Goal: Information Seeking & Learning: Learn about a topic

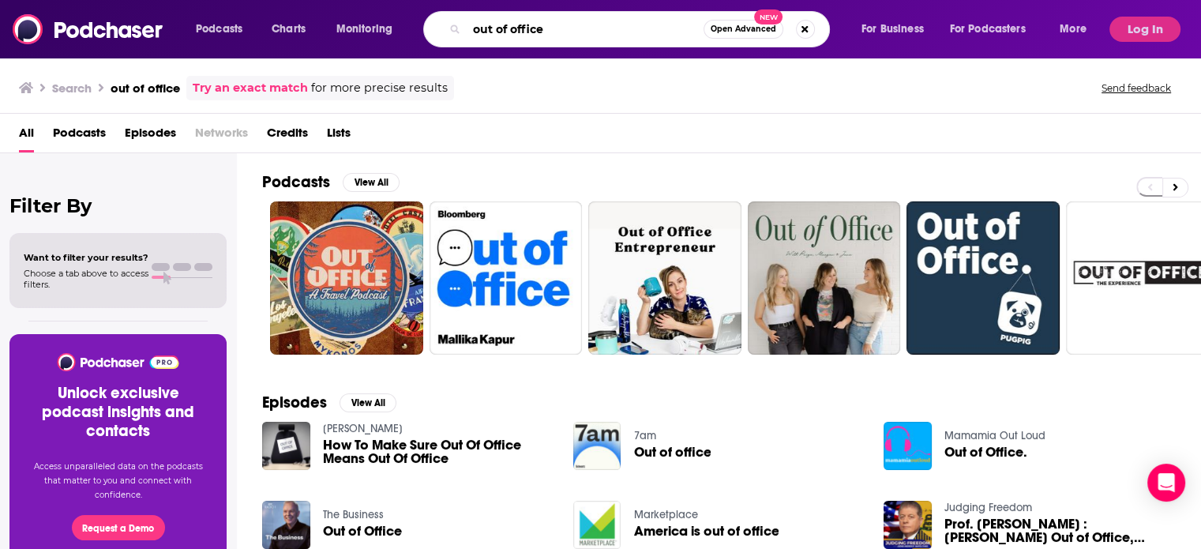
drag, startPoint x: 0, startPoint y: 0, endPoint x: 411, endPoint y: 35, distance: 412.0
click at [411, 35] on div "Podcasts Charts Monitoring out of office Open Advanced New For Business For Pod…" at bounding box center [643, 29] width 917 height 36
paste input "[PERSON_NAME] Audicous Conversations"
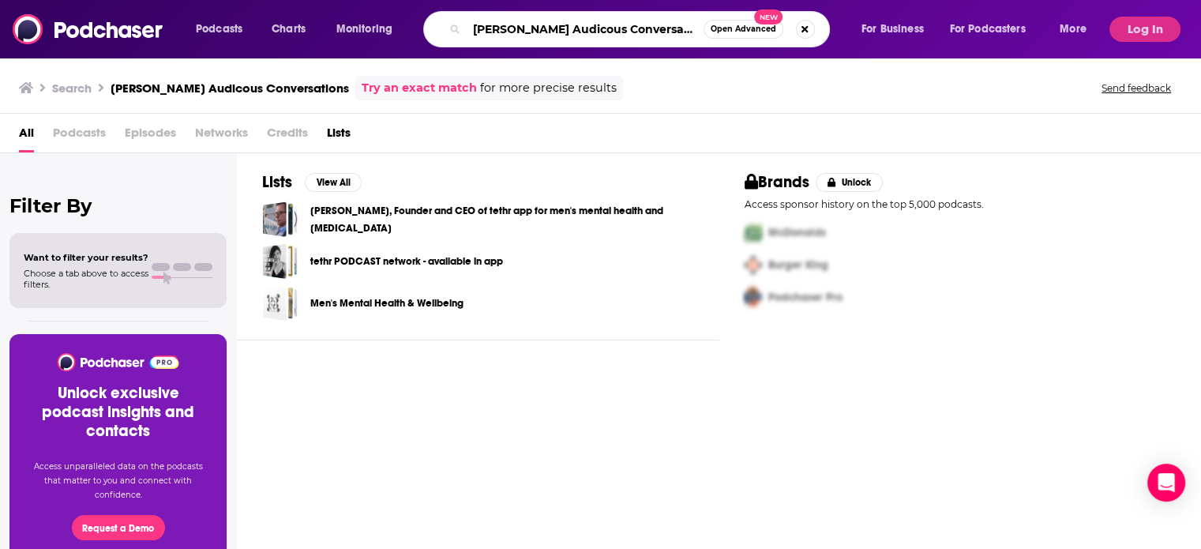
drag, startPoint x: 700, startPoint y: 32, endPoint x: 160, endPoint y: 31, distance: 540.0
click at [160, 31] on div "Podcasts Charts Monitoring [PERSON_NAME] Audicous Conversations Open Advanced N…" at bounding box center [600, 29] width 1201 height 58
paste input "udacious Conversations with [PERSON_NAME]"
type input "Audacious Conversations with [PERSON_NAME]"
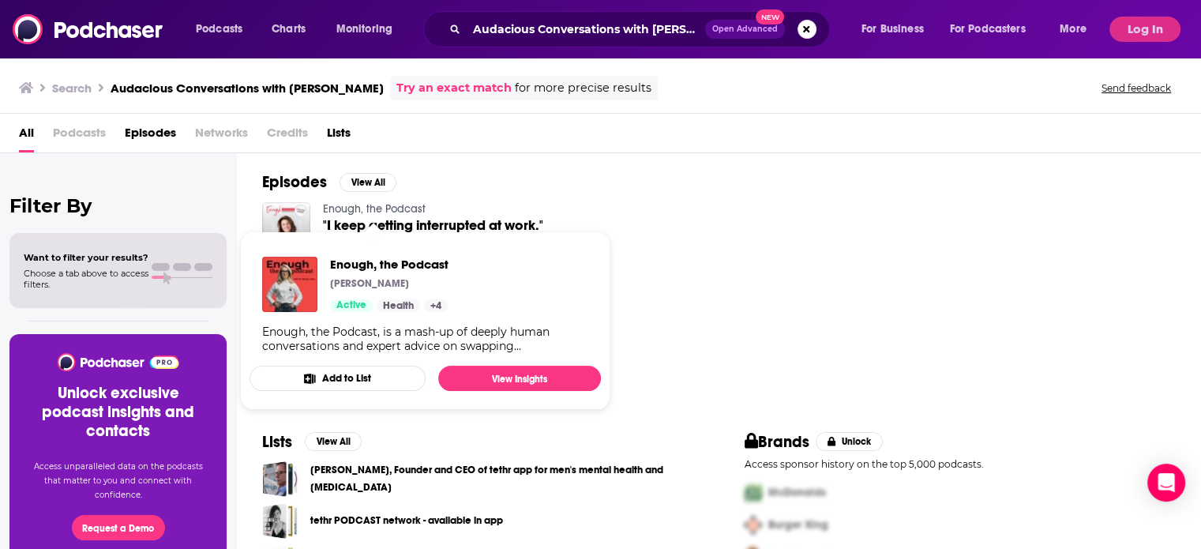
click at [372, 207] on link "Enough, the Podcast" at bounding box center [374, 208] width 103 height 13
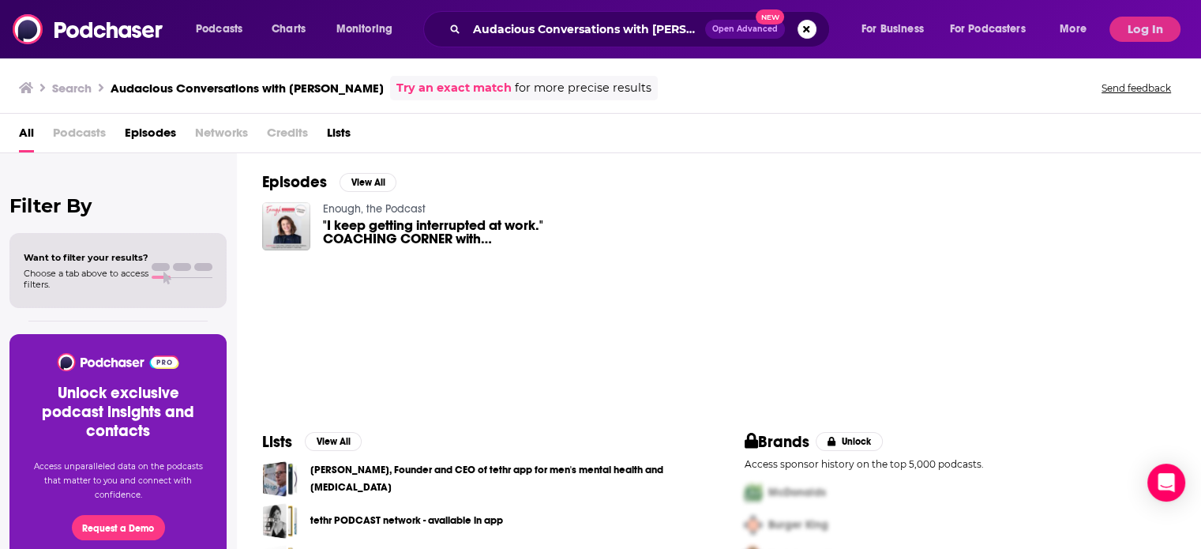
click at [447, 228] on span ""I keep getting interrupted at work." COACHING CORNER with [PERSON_NAME] #83" at bounding box center [438, 232] width 231 height 27
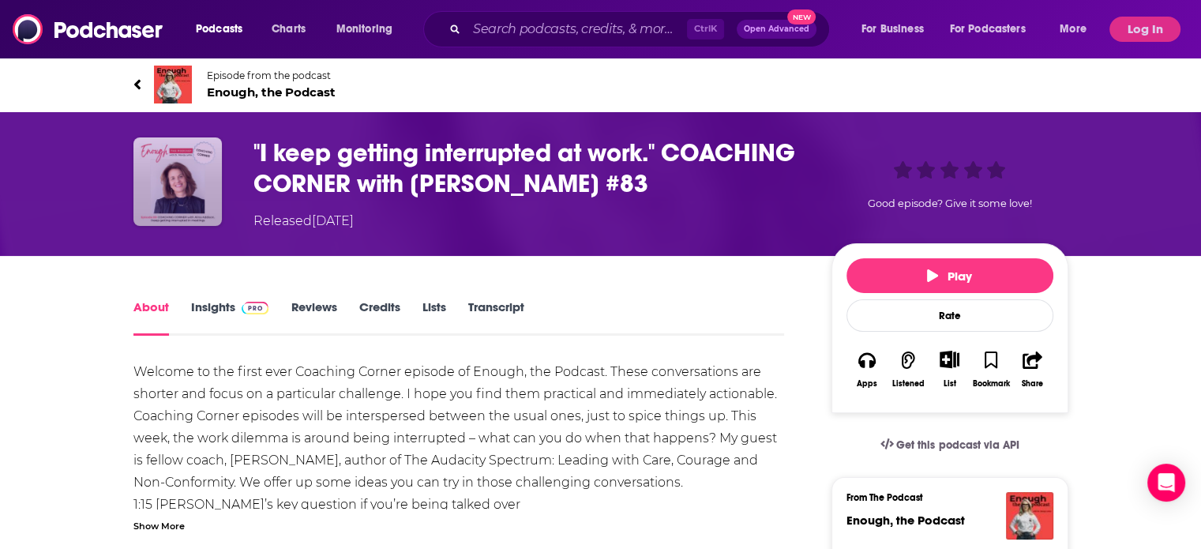
click at [189, 190] on img at bounding box center [177, 181] width 88 height 88
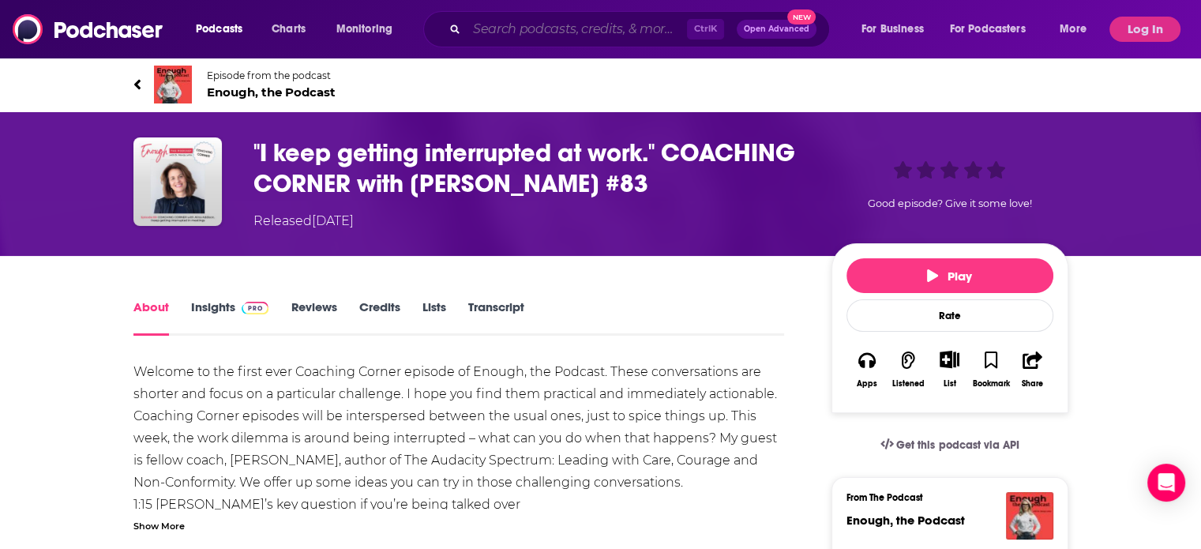
click at [580, 26] on input "Search podcasts, credits, & more..." at bounding box center [577, 29] width 220 height 25
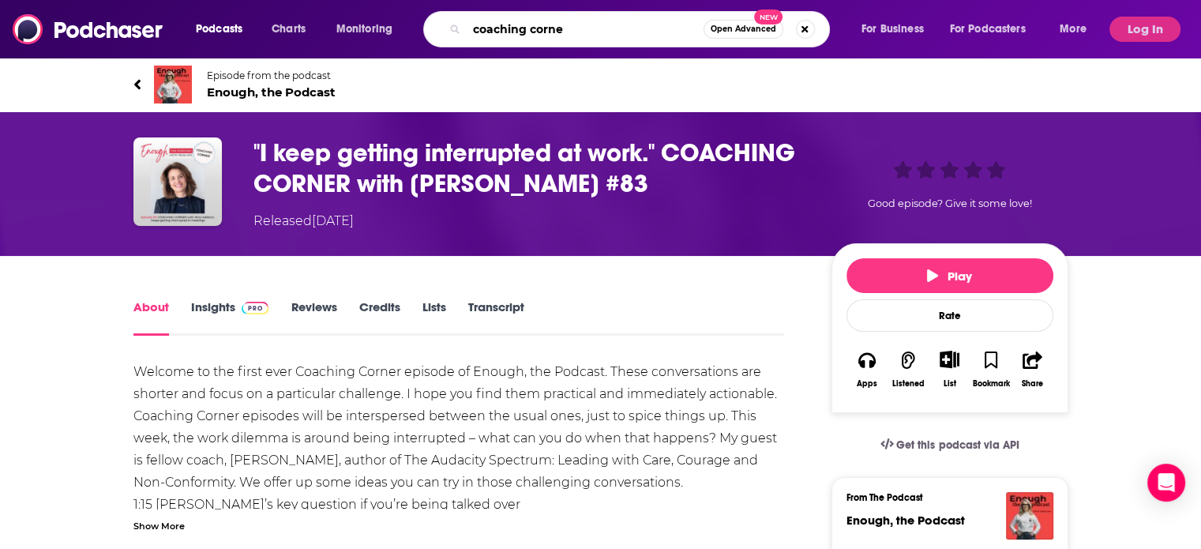
type input "coaching corner"
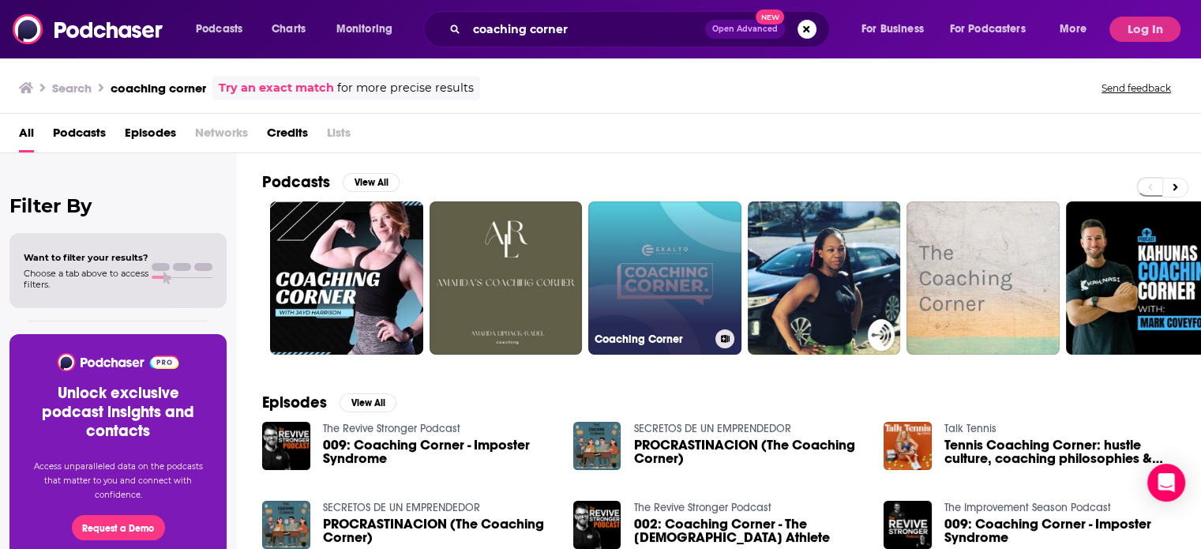
click at [692, 306] on link "Coaching Corner" at bounding box center [664, 277] width 153 height 153
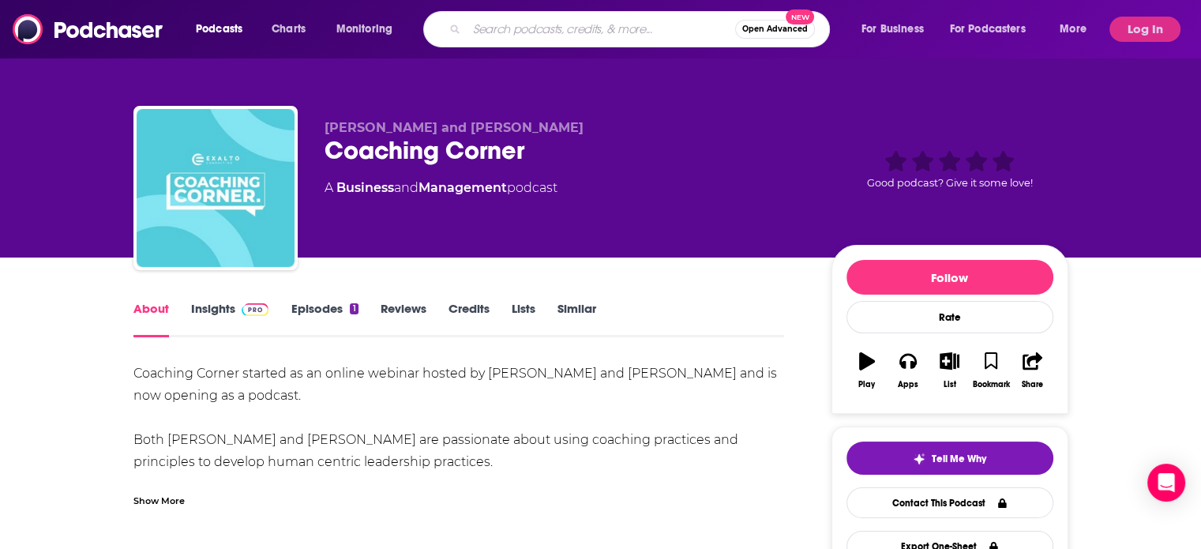
click at [534, 26] on input "Search podcasts, credits, & more..." at bounding box center [601, 29] width 268 height 25
paste input "Audacious Conversations"
type input "Audacious Conversations"
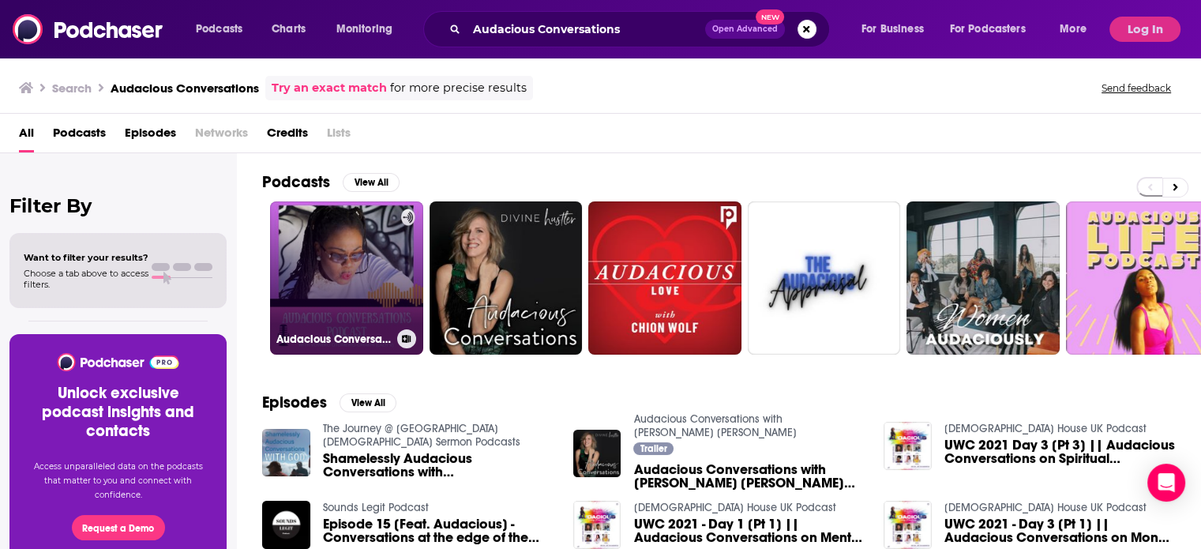
click at [388, 287] on link "Audacious Conversations With [DEMOGRAPHIC_DATA] V" at bounding box center [346, 277] width 153 height 153
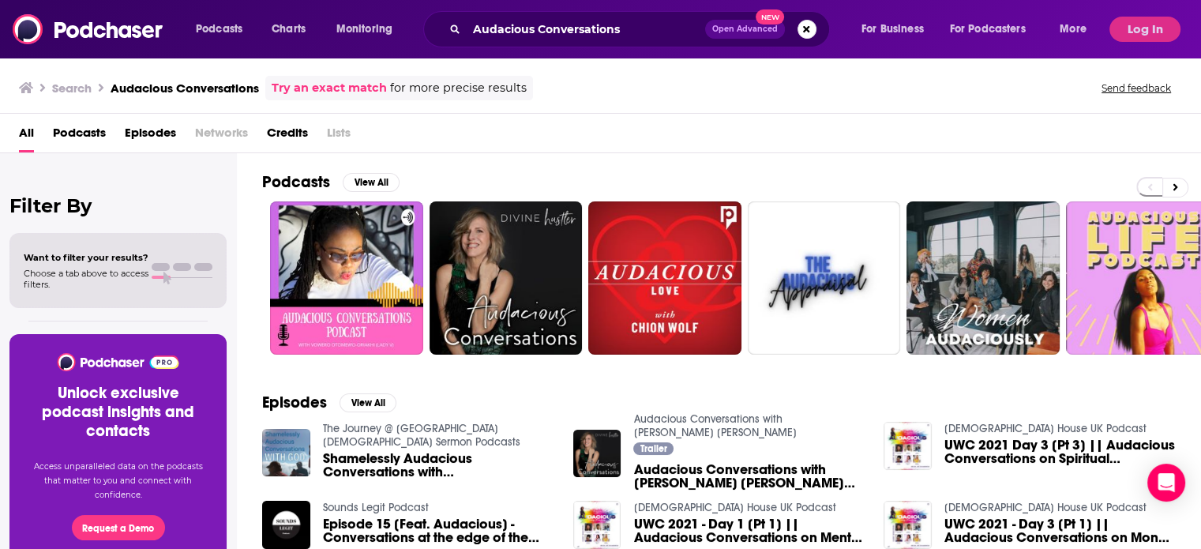
click at [508, 16] on div "Audacious Conversations Open Advanced New" at bounding box center [626, 29] width 407 height 36
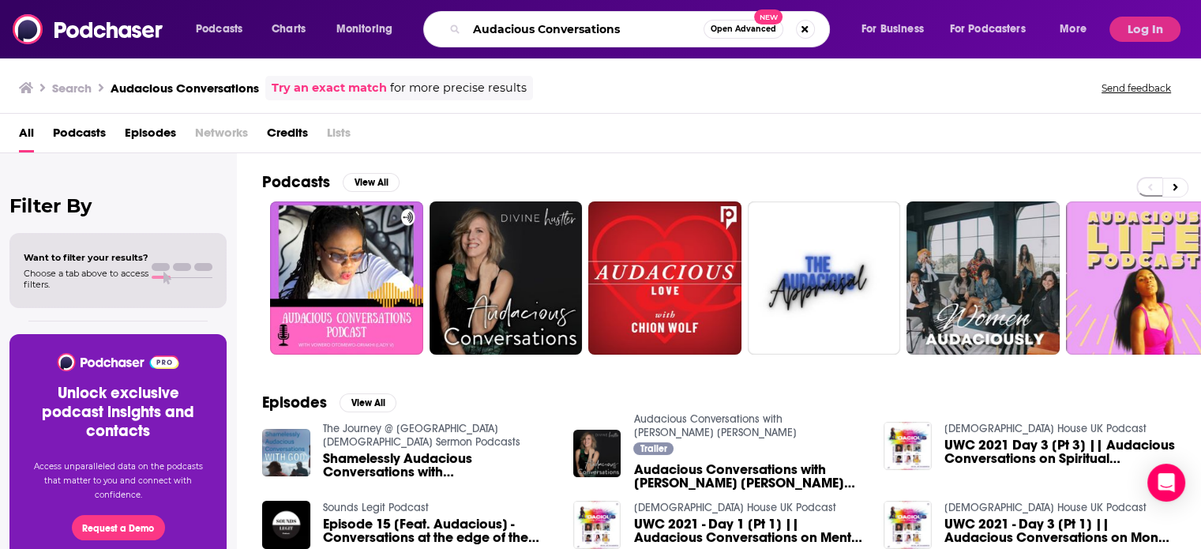
drag, startPoint x: 628, startPoint y: 27, endPoint x: 313, endPoint y: 6, distance: 315.7
click at [314, 6] on div "Podcasts Charts Monitoring Audacious Conversations Open Advanced New For Busine…" at bounding box center [600, 29] width 1201 height 58
type input "the art of charm"
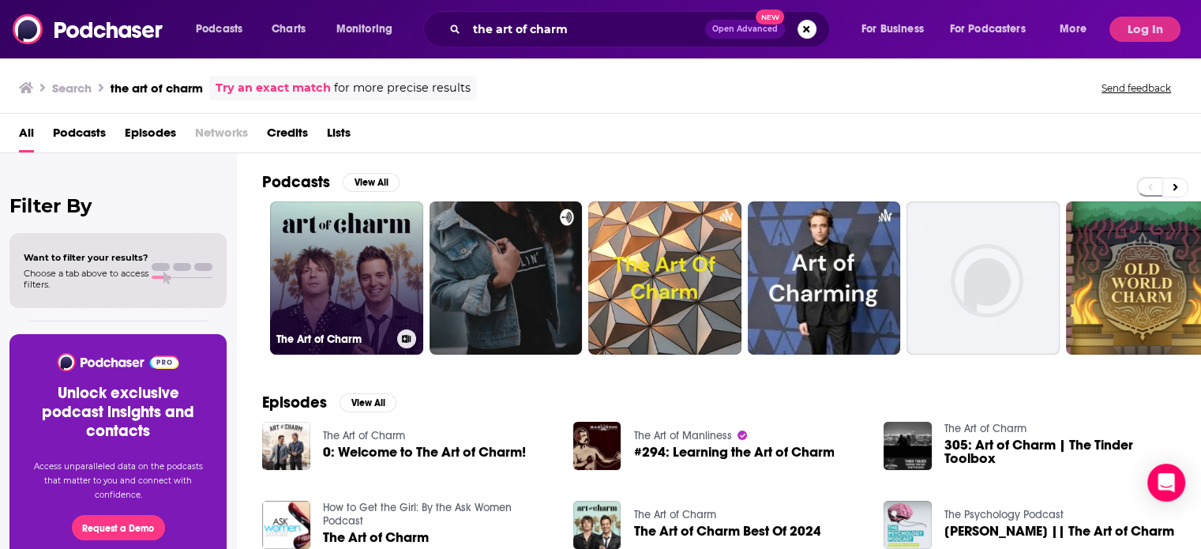
click at [355, 241] on link "The Art of Charm" at bounding box center [346, 277] width 153 height 153
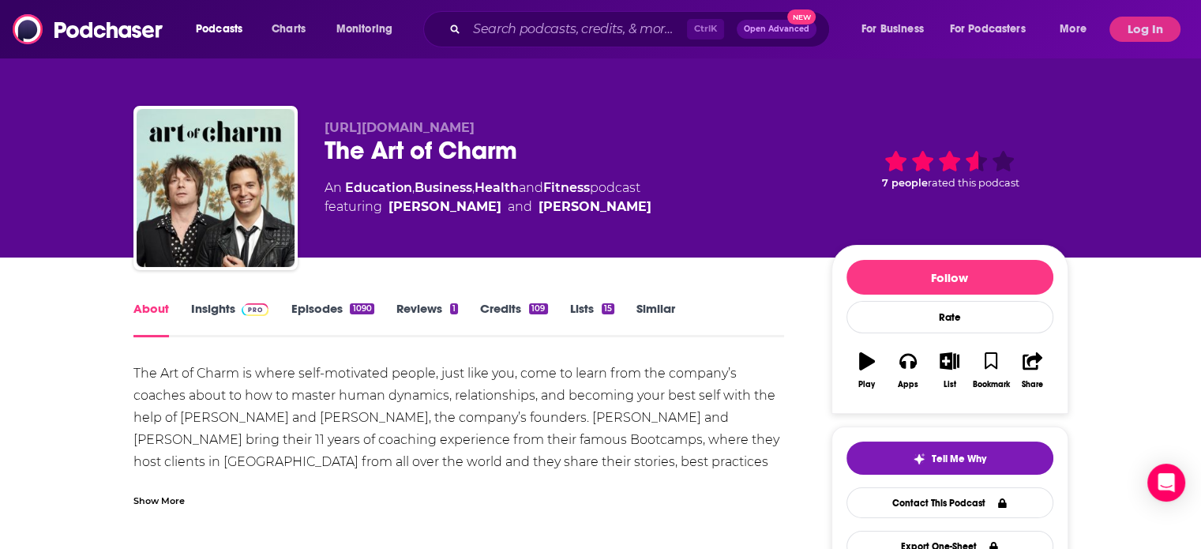
click at [206, 307] on link "Insights" at bounding box center [230, 319] width 78 height 36
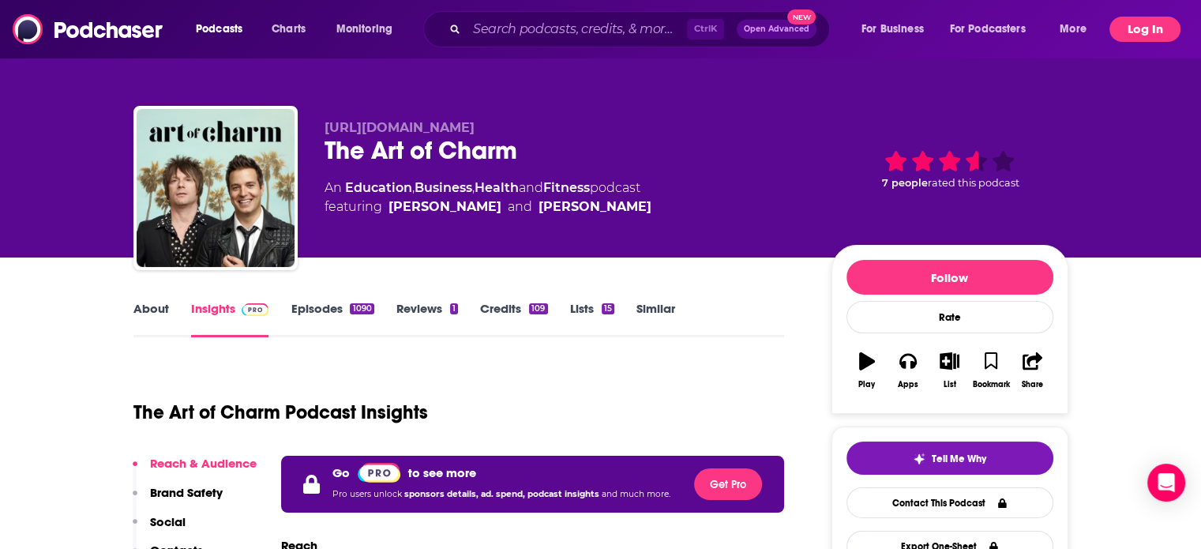
click at [1145, 22] on button "Log In" at bounding box center [1144, 29] width 71 height 25
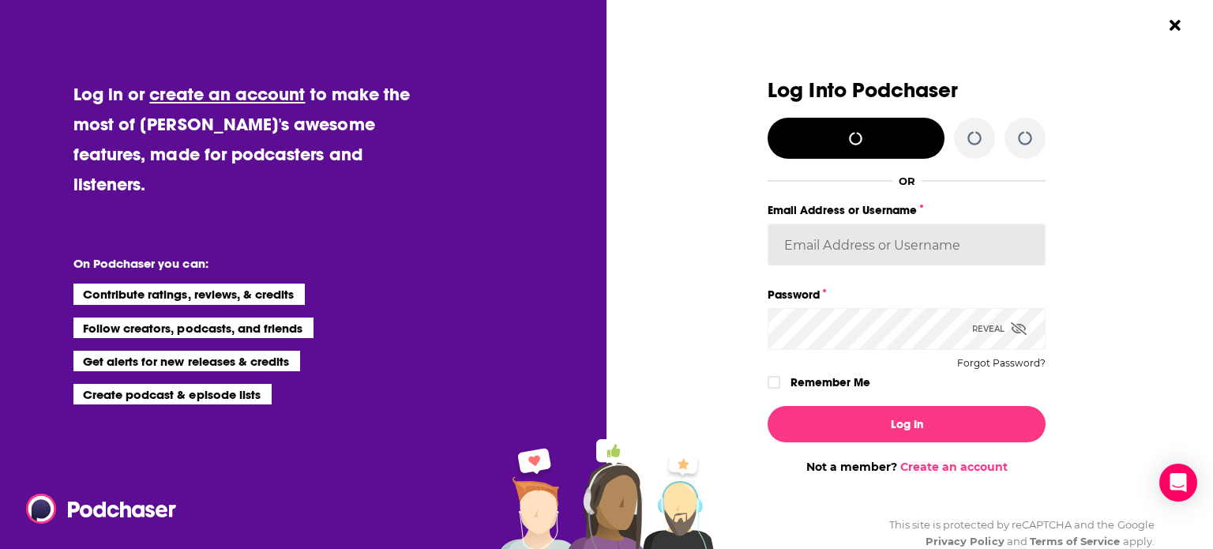
type input "[PERSON_NAME][EMAIL_ADDRESS][DOMAIN_NAME]"
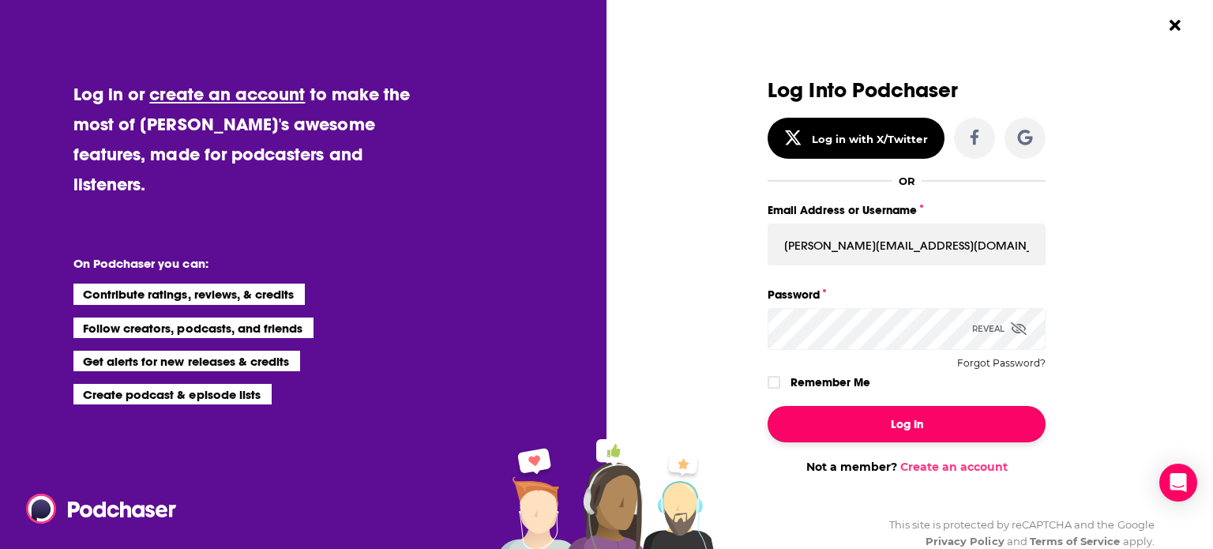
click at [903, 419] on button "Log In" at bounding box center [906, 424] width 278 height 36
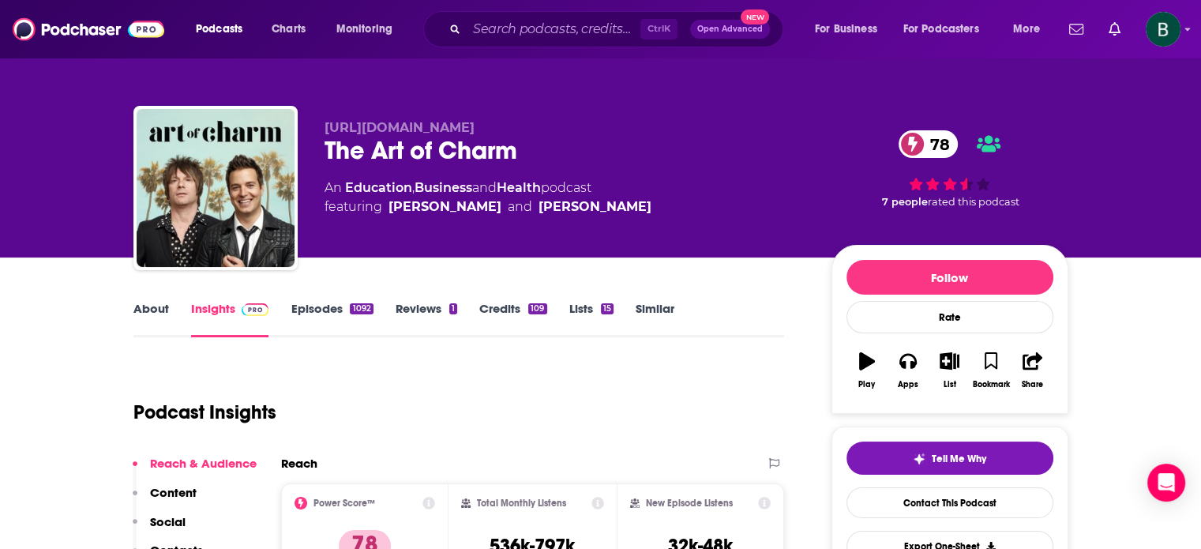
click at [155, 301] on link "About" at bounding box center [151, 319] width 36 height 36
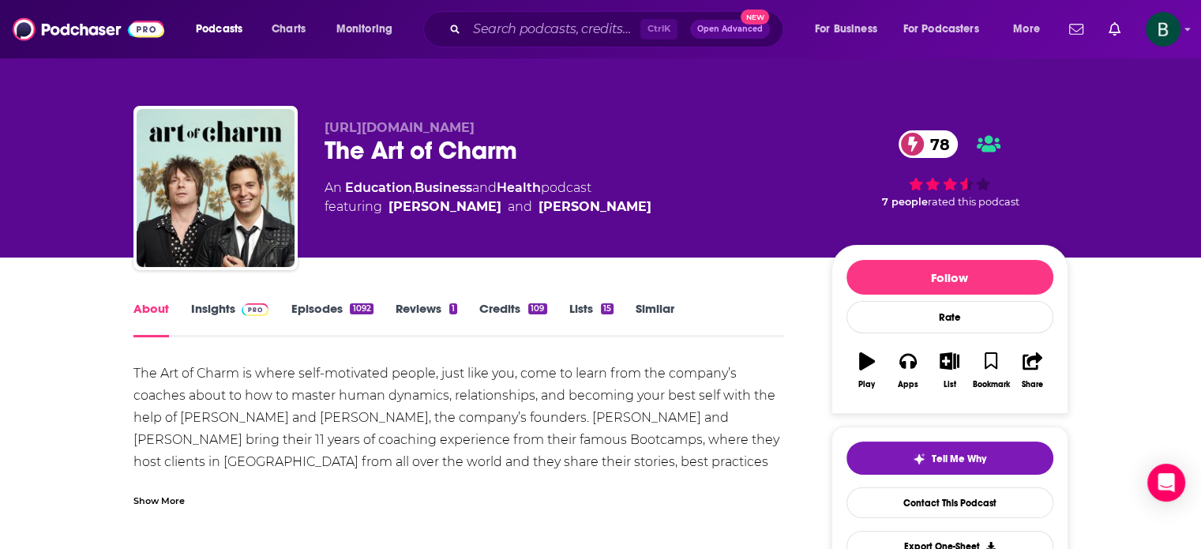
click at [166, 490] on div "Show More" at bounding box center [458, 494] width 651 height 27
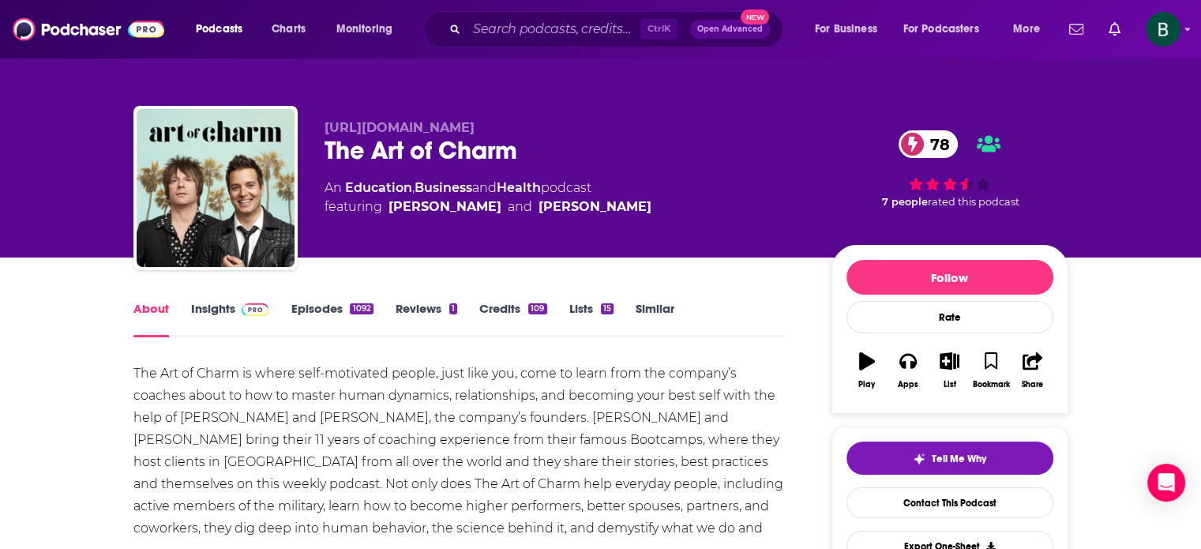
scroll to position [131, 0]
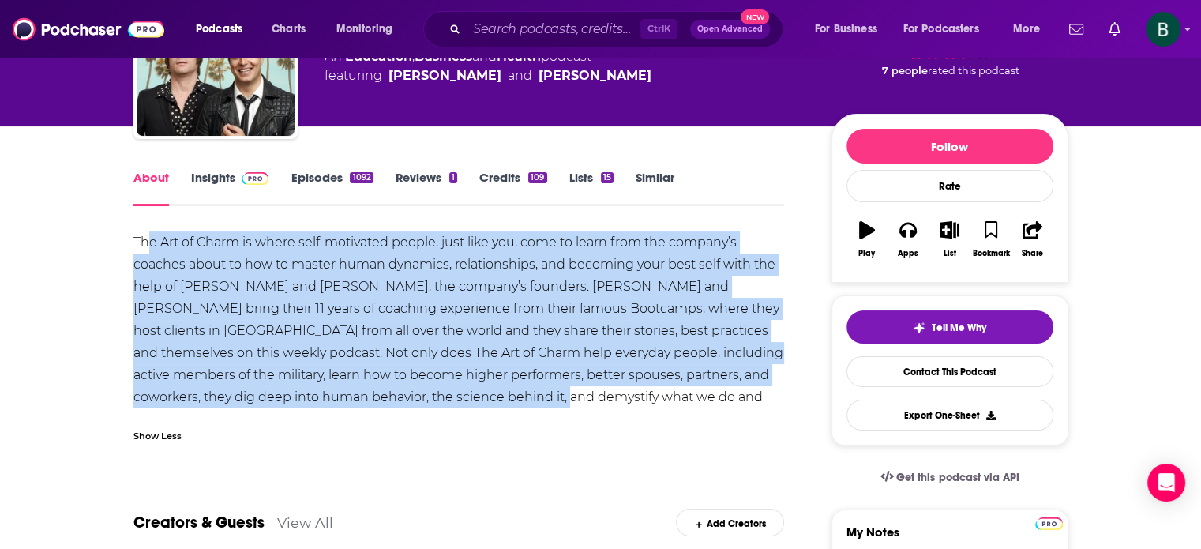
drag, startPoint x: 477, startPoint y: 394, endPoint x: 140, endPoint y: 250, distance: 366.4
click at [142, 248] on div "The Art of Charm is where self-motivated people, just like you, come to learn f…" at bounding box center [458, 330] width 651 height 199
click at [437, 281] on div "The Art of Charm is where self-motivated people, just like you, come to learn f…" at bounding box center [458, 330] width 651 height 199
drag, startPoint x: 472, startPoint y: 397, endPoint x: 58, endPoint y: 231, distance: 446.7
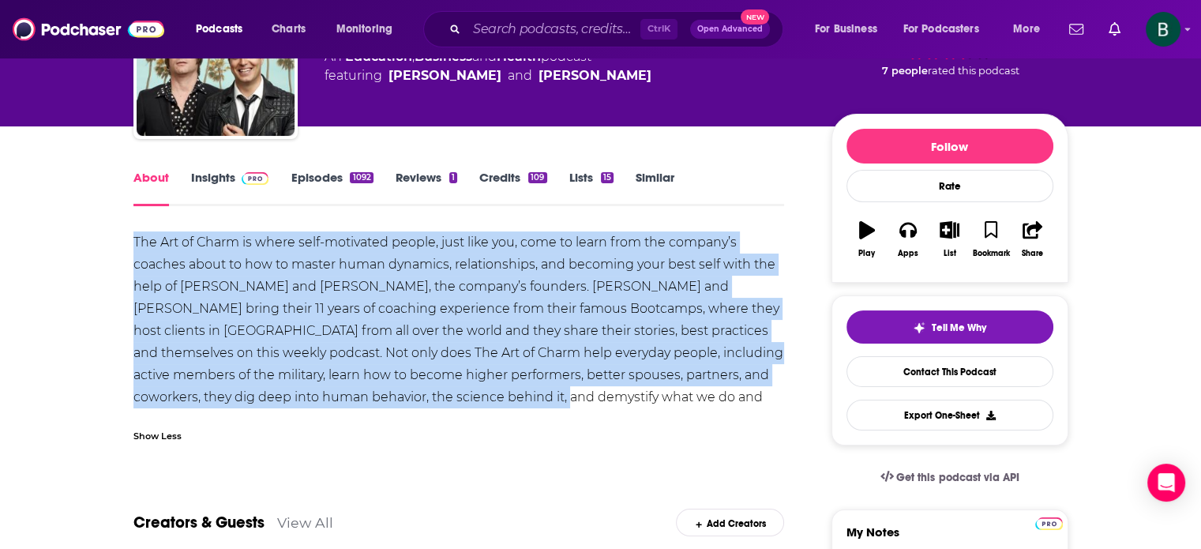
copy div "The Art of Charm is where self-motivated people, just like you, come to learn f…"
click at [502, 172] on link "Credits 109" at bounding box center [512, 188] width 67 height 36
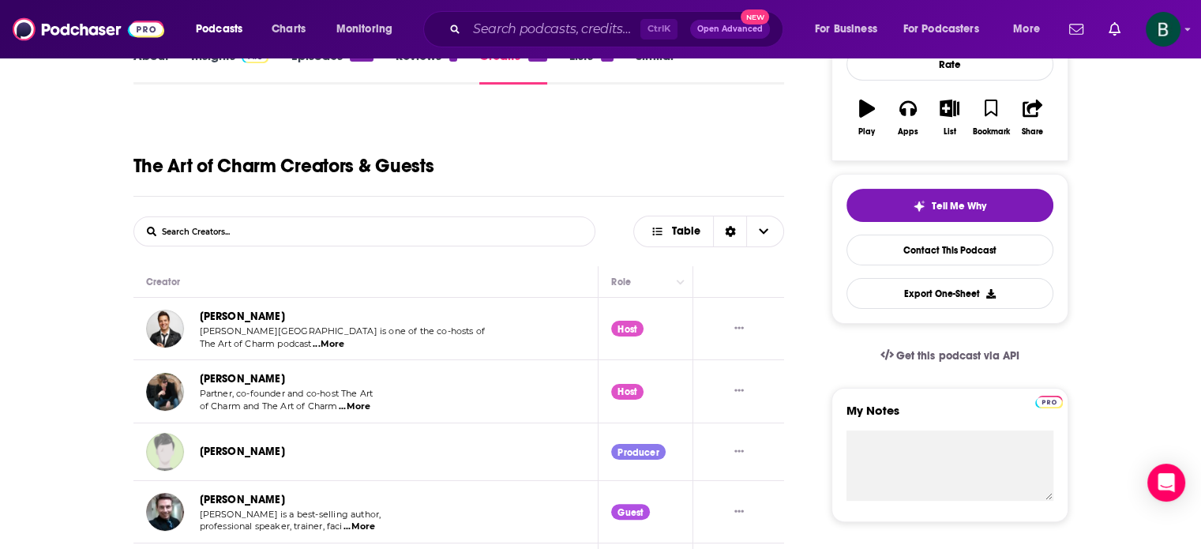
scroll to position [263, 0]
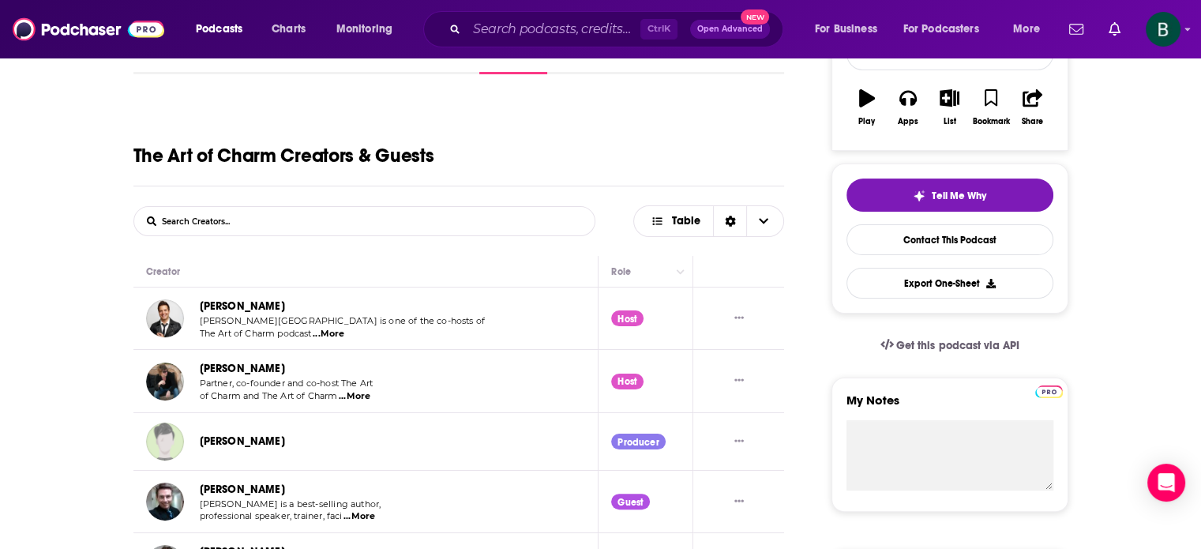
click at [208, 307] on link "[PERSON_NAME]" at bounding box center [242, 305] width 85 height 13
